Goal: Task Accomplishment & Management: Complete application form

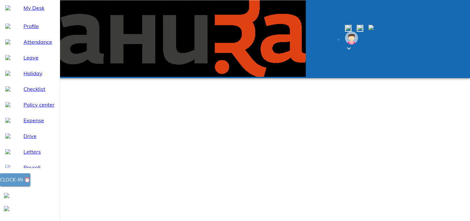
click at [30, 184] on span "Clock-in ⏰" at bounding box center [15, 179] width 30 height 8
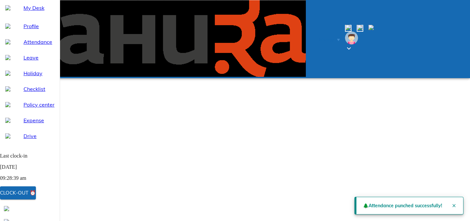
click at [24, 46] on span "Attendance" at bounding box center [38, 42] width 31 height 8
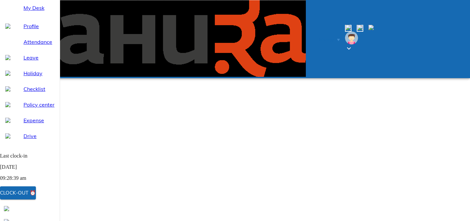
select select "9"
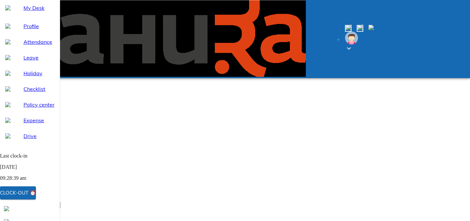
type input "[DATE]"
type input "17"
type input "9"
type input "2025"
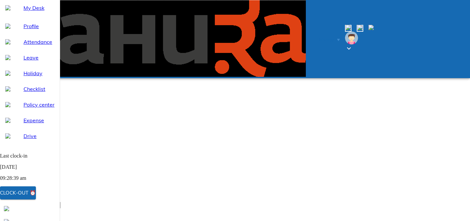
scroll to position [126, 0]
type textarea "x"
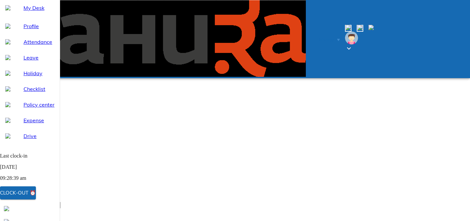
type textarea "w"
type textarea "x"
type textarea "wf"
type textarea "x"
type textarea "wfh"
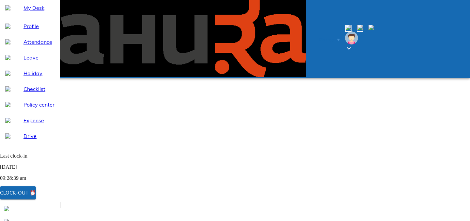
type textarea "x"
type textarea "wfh"
type textarea "x"
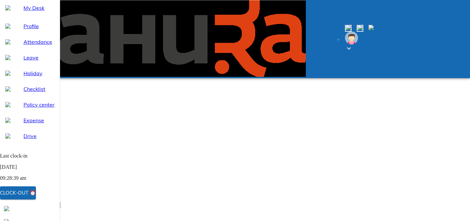
type input "[DATE]"
type input "18"
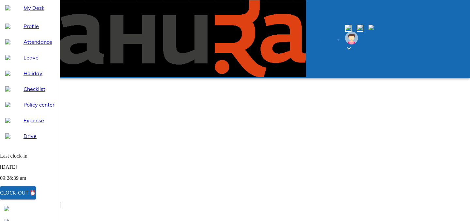
type input "9"
type input "2025"
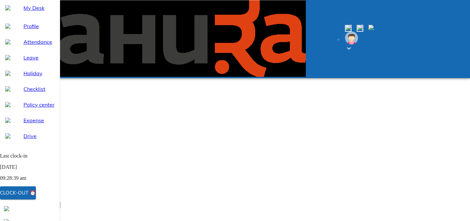
type textarea "x"
type textarea "w"
type textarea "x"
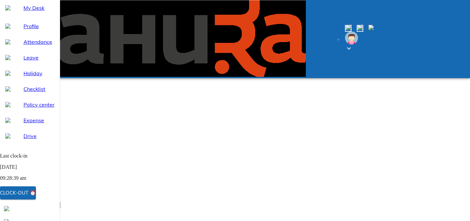
type textarea "wf"
type textarea "x"
type textarea "wfh"
type textarea "x"
type textarea "wfh"
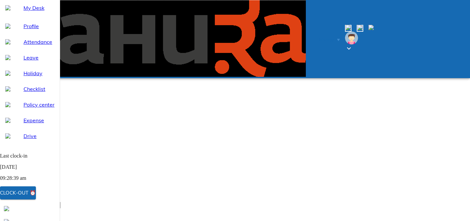
type textarea "x"
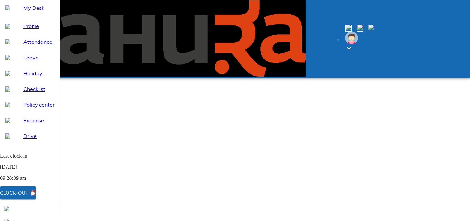
type input "[DATE]"
type input "18"
type input "9"
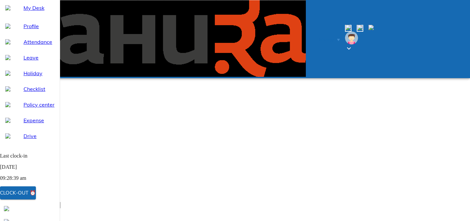
type input "2025"
type input "[DATE]"
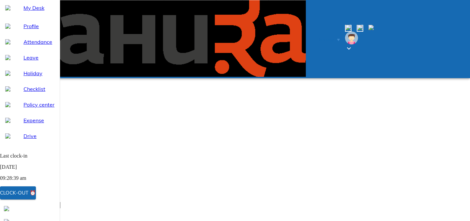
type input "19"
type textarea "x"
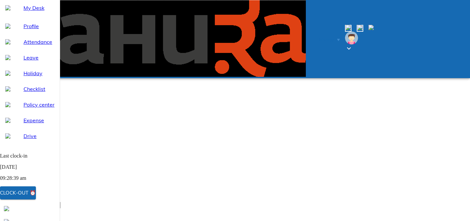
type textarea "w"
type textarea "x"
type textarea "wf"
type textarea "x"
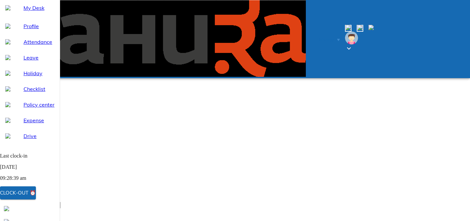
type textarea "wfh"
type textarea "x"
type textarea "wfh"
type textarea "x"
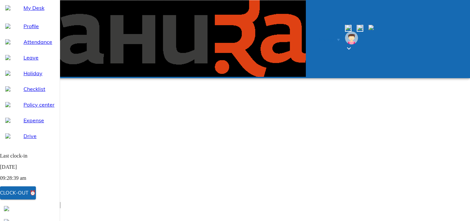
scroll to position [0, 0]
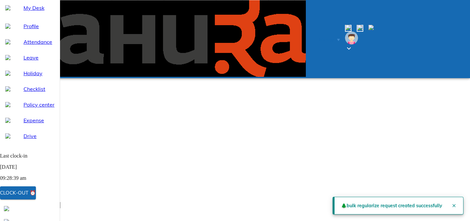
click at [451, 203] on icon "Close" at bounding box center [453, 205] width 5 height 5
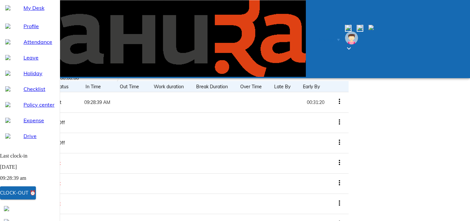
scroll to position [263, 0]
click at [18, 16] on div "My Desk" at bounding box center [30, 8] width 60 height 16
